Goal: Transaction & Acquisition: Obtain resource

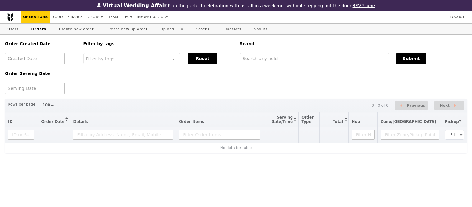
select select "100"
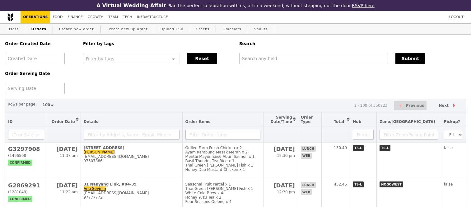
select select "100"
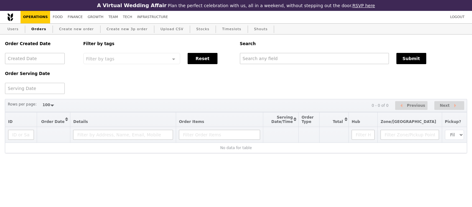
select select "100"
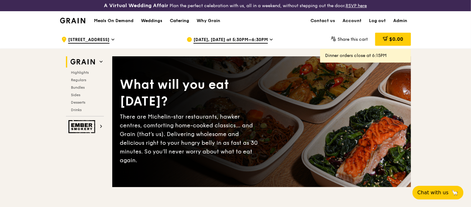
click at [182, 19] on div "Catering" at bounding box center [179, 21] width 19 height 19
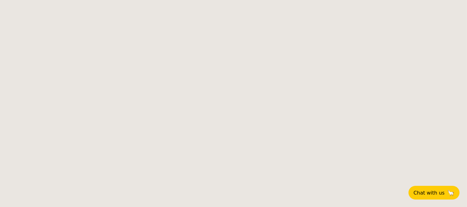
select select
